Goal: Task Accomplishment & Management: Manage account settings

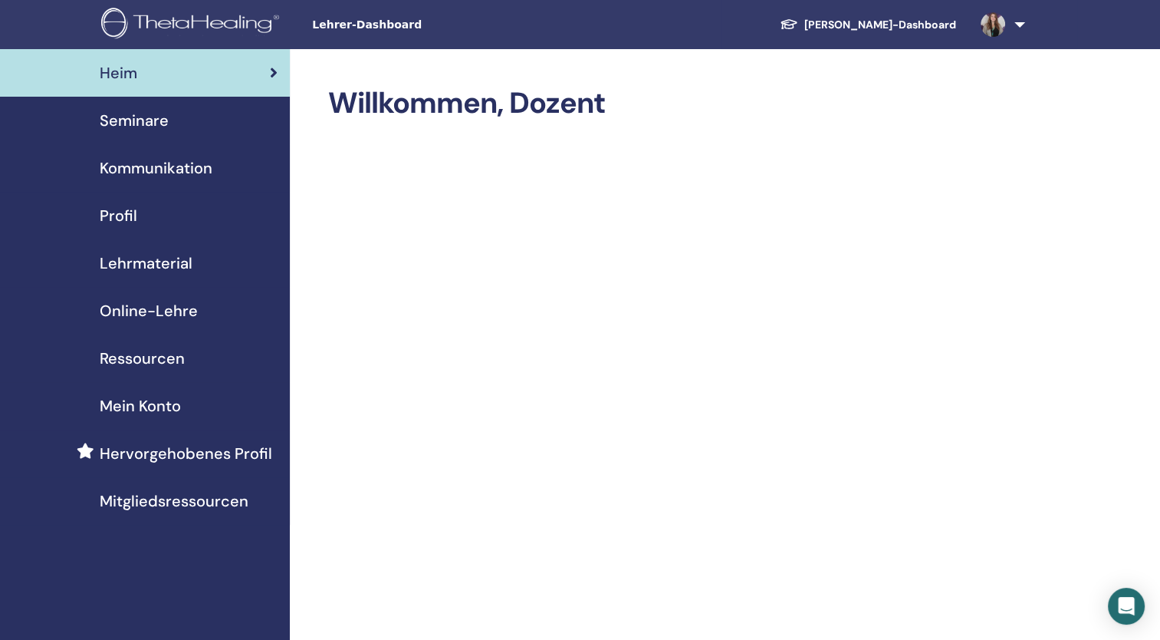
click at [166, 132] on link "Seminare" at bounding box center [145, 121] width 290 height 48
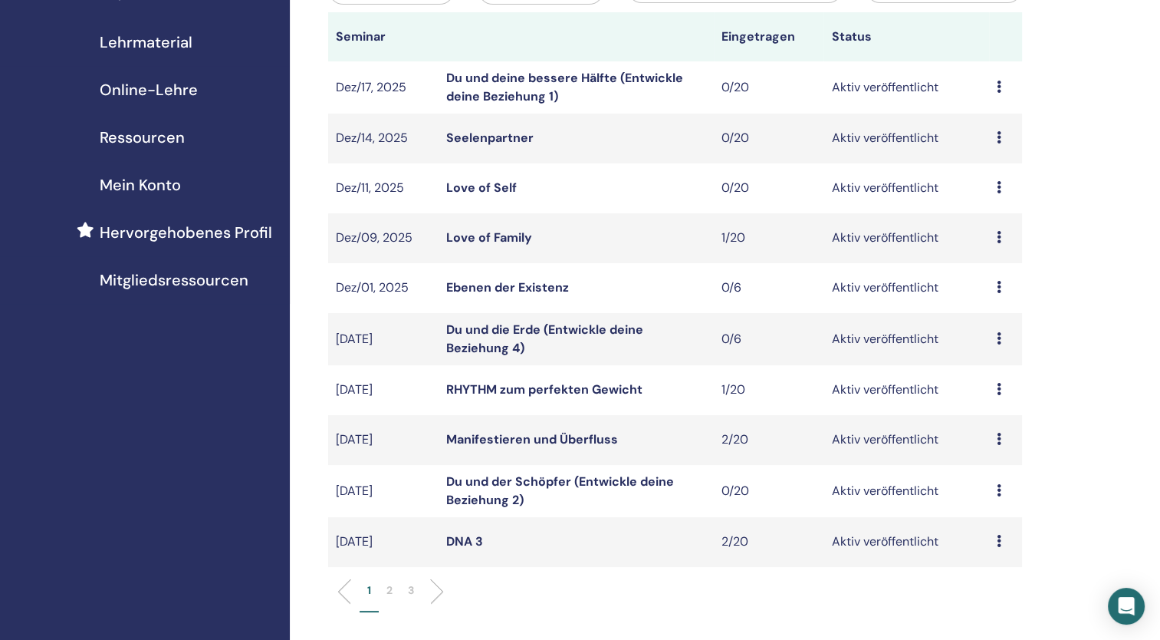
scroll to position [230, 0]
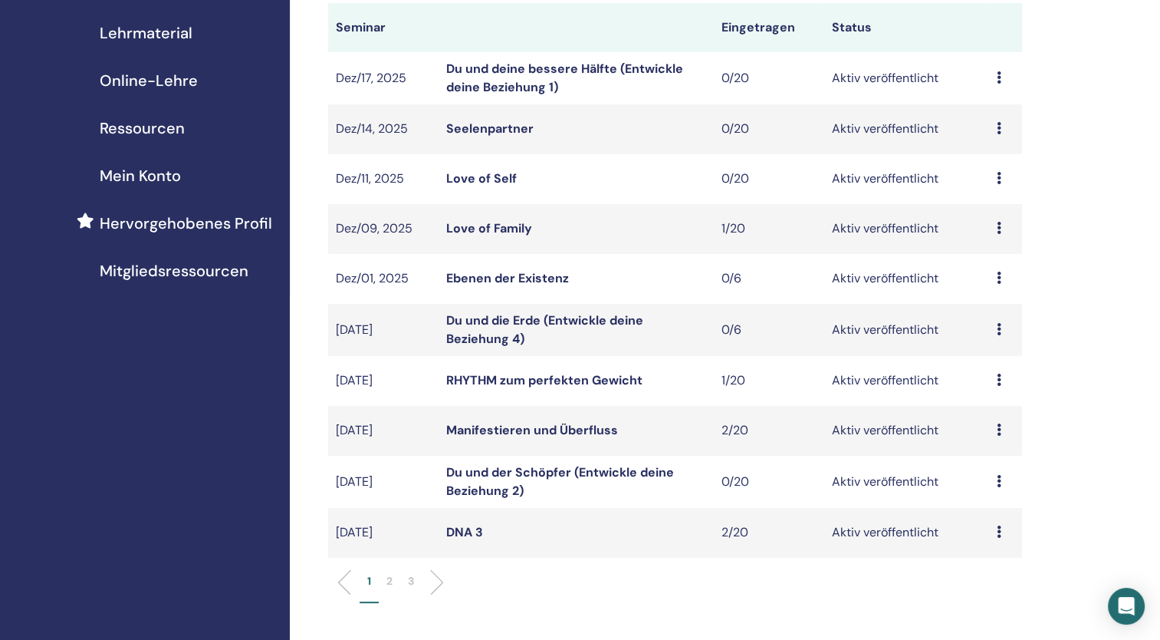
click at [396, 578] on li "2" at bounding box center [389, 588] width 21 height 30
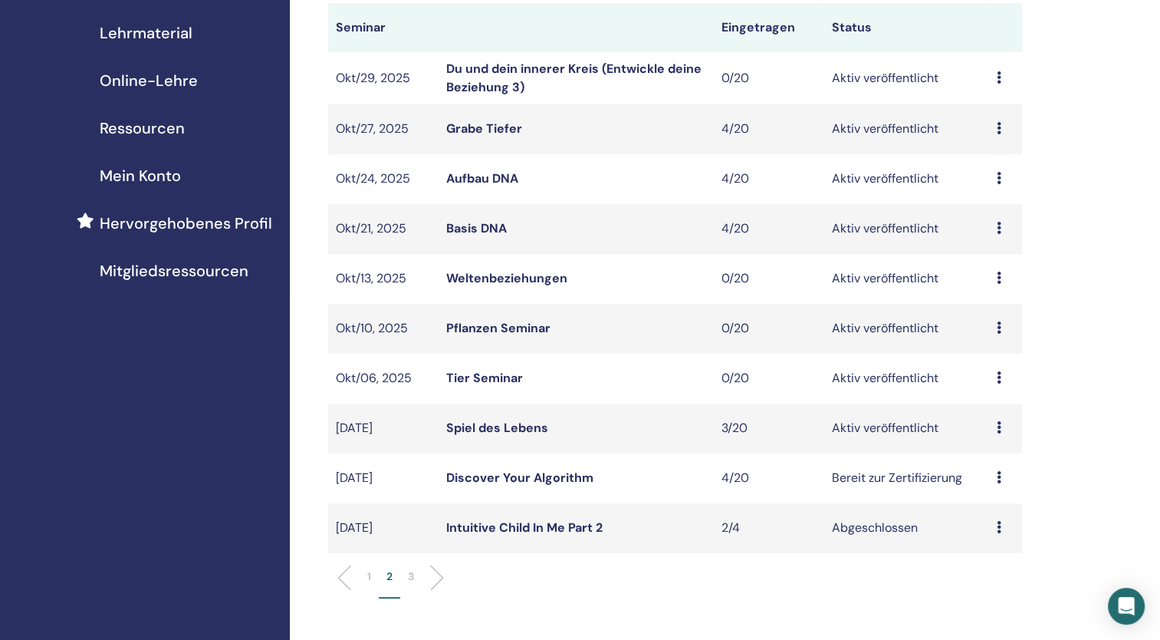
click at [505, 426] on link "Spiel des Lebens" at bounding box center [497, 427] width 102 height 16
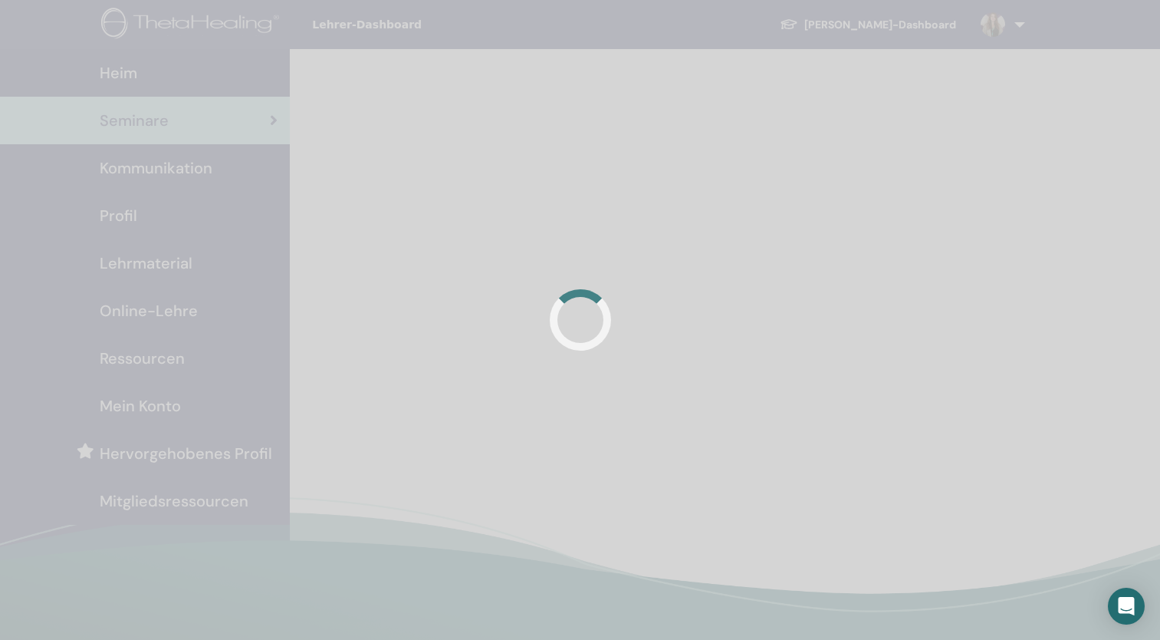
scroll to position [230, 0]
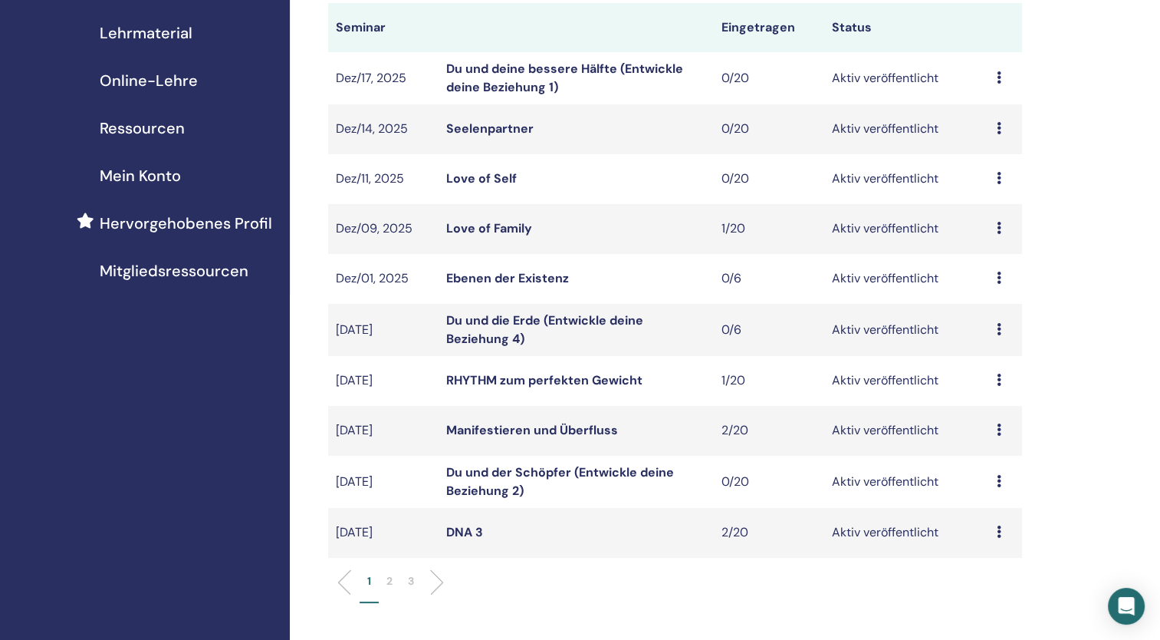
click at [393, 581] on p "2" at bounding box center [390, 581] width 6 height 16
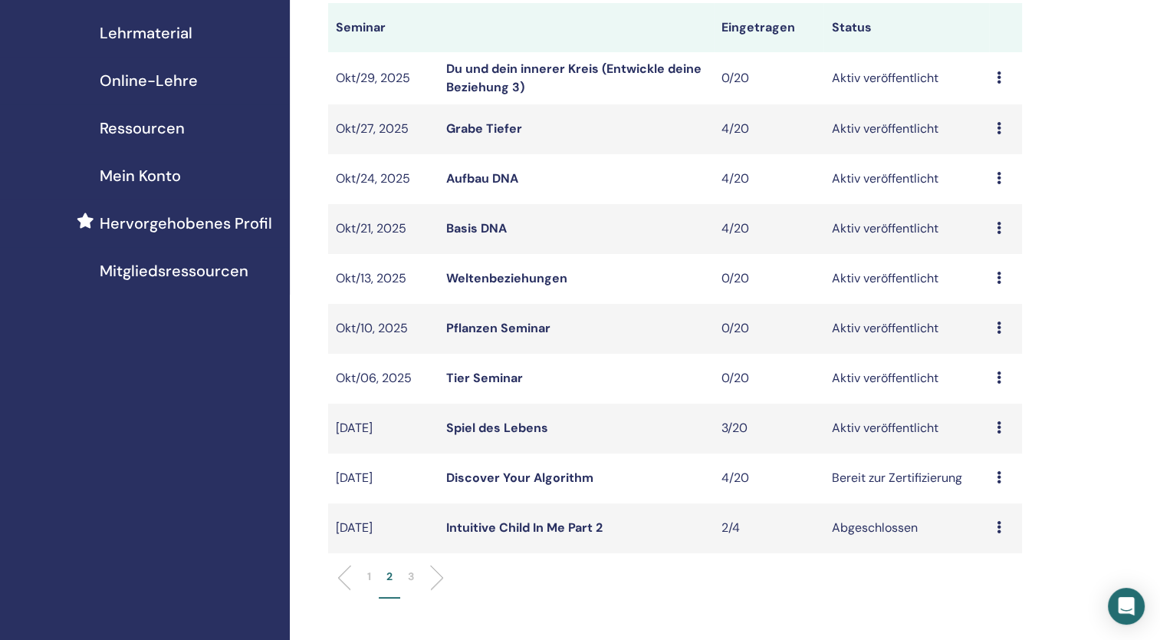
click at [517, 478] on link "Discover Your Algorithm" at bounding box center [519, 477] width 147 height 16
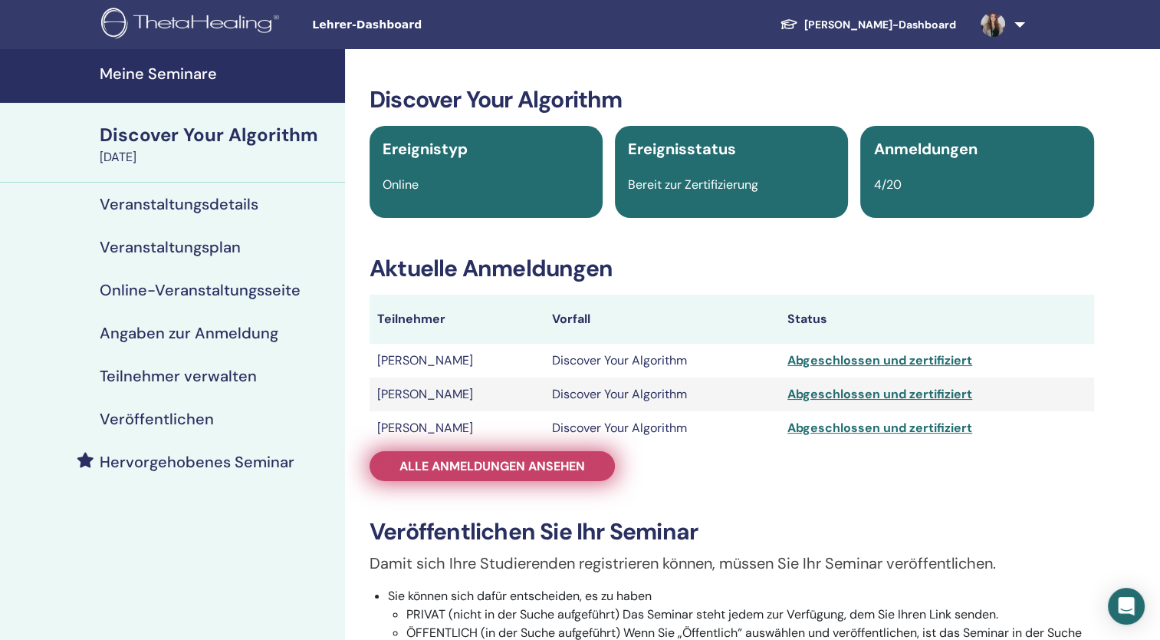
click at [515, 473] on span "Alle Anmeldungen ansehen" at bounding box center [493, 466] width 186 height 16
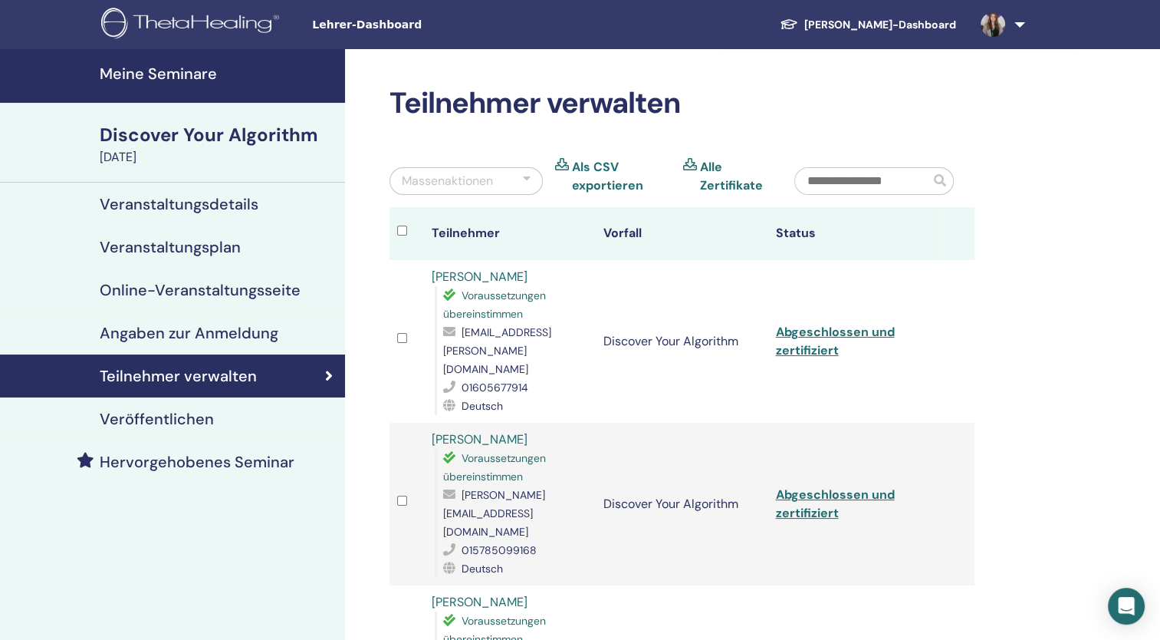
click at [189, 83] on h4 "Meine Seminare" at bounding box center [218, 73] width 236 height 18
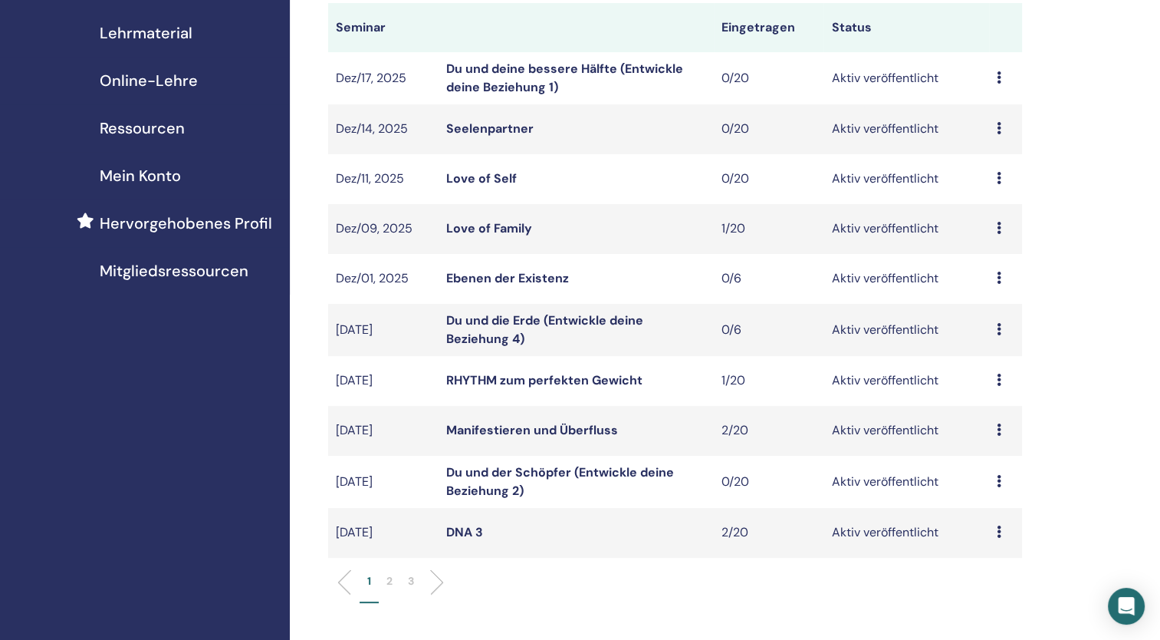
scroll to position [383, 0]
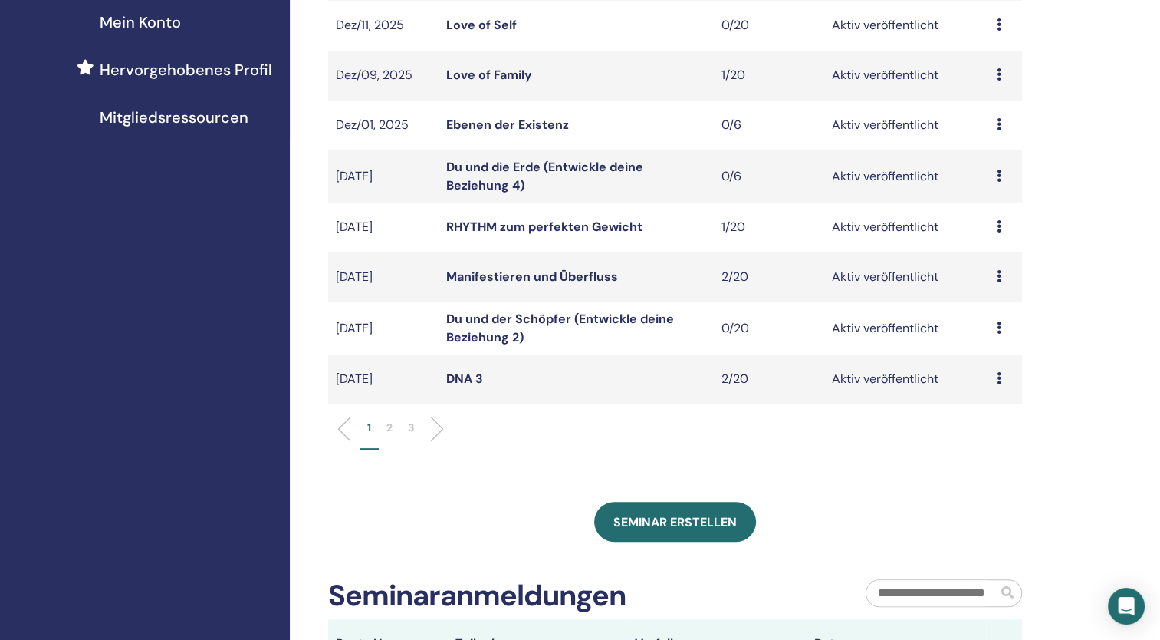
click at [391, 428] on p "2" at bounding box center [390, 427] width 6 height 16
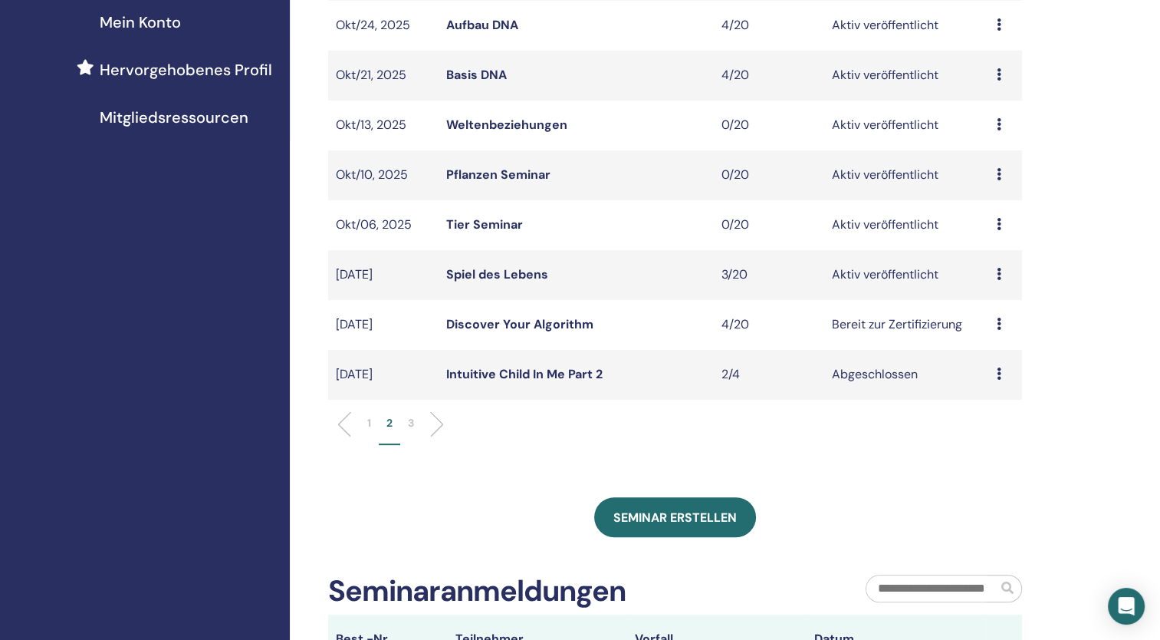
click at [485, 267] on link "Spiel des Lebens" at bounding box center [497, 274] width 102 height 16
